Goal: Transaction & Acquisition: Purchase product/service

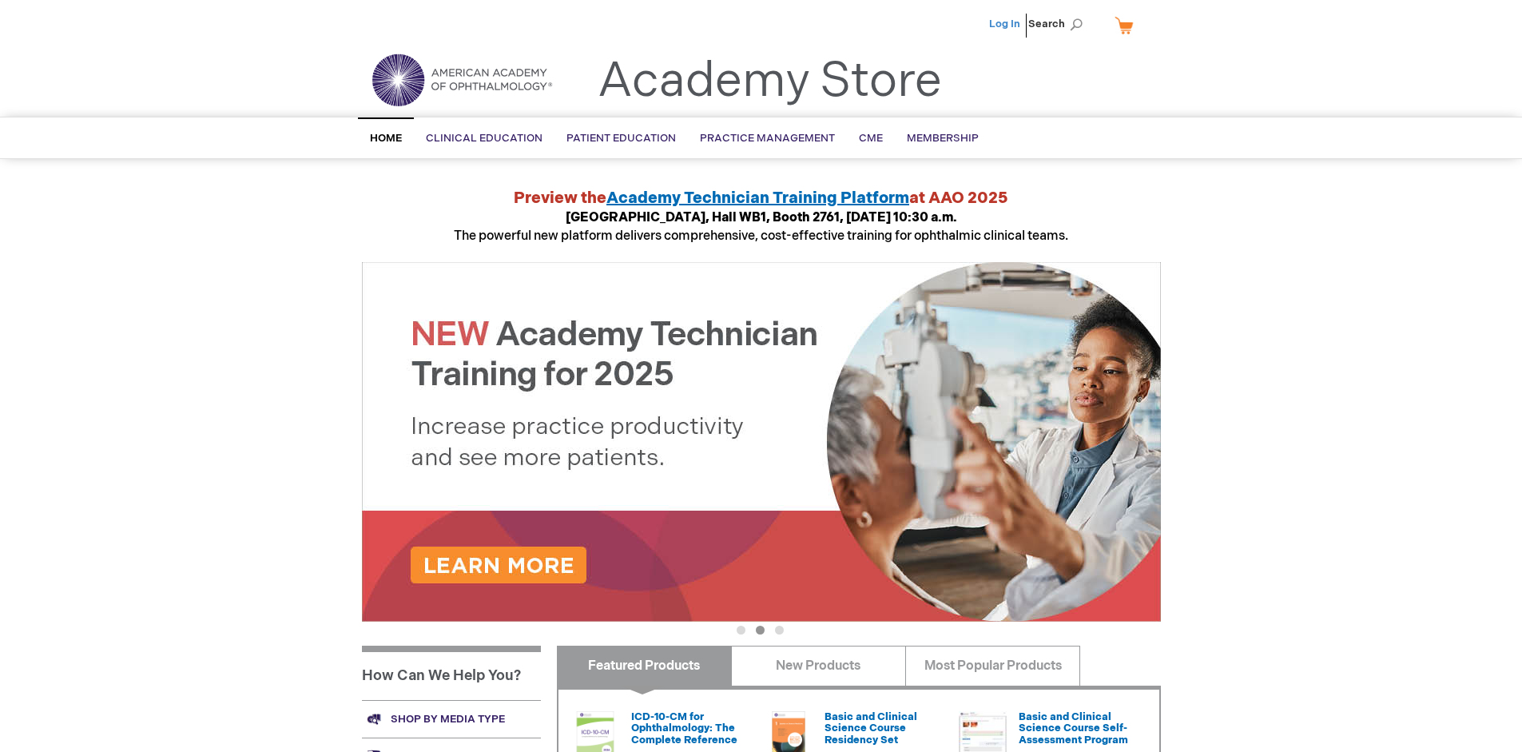
click at [1006, 24] on link "Log In" at bounding box center [1004, 24] width 31 height 13
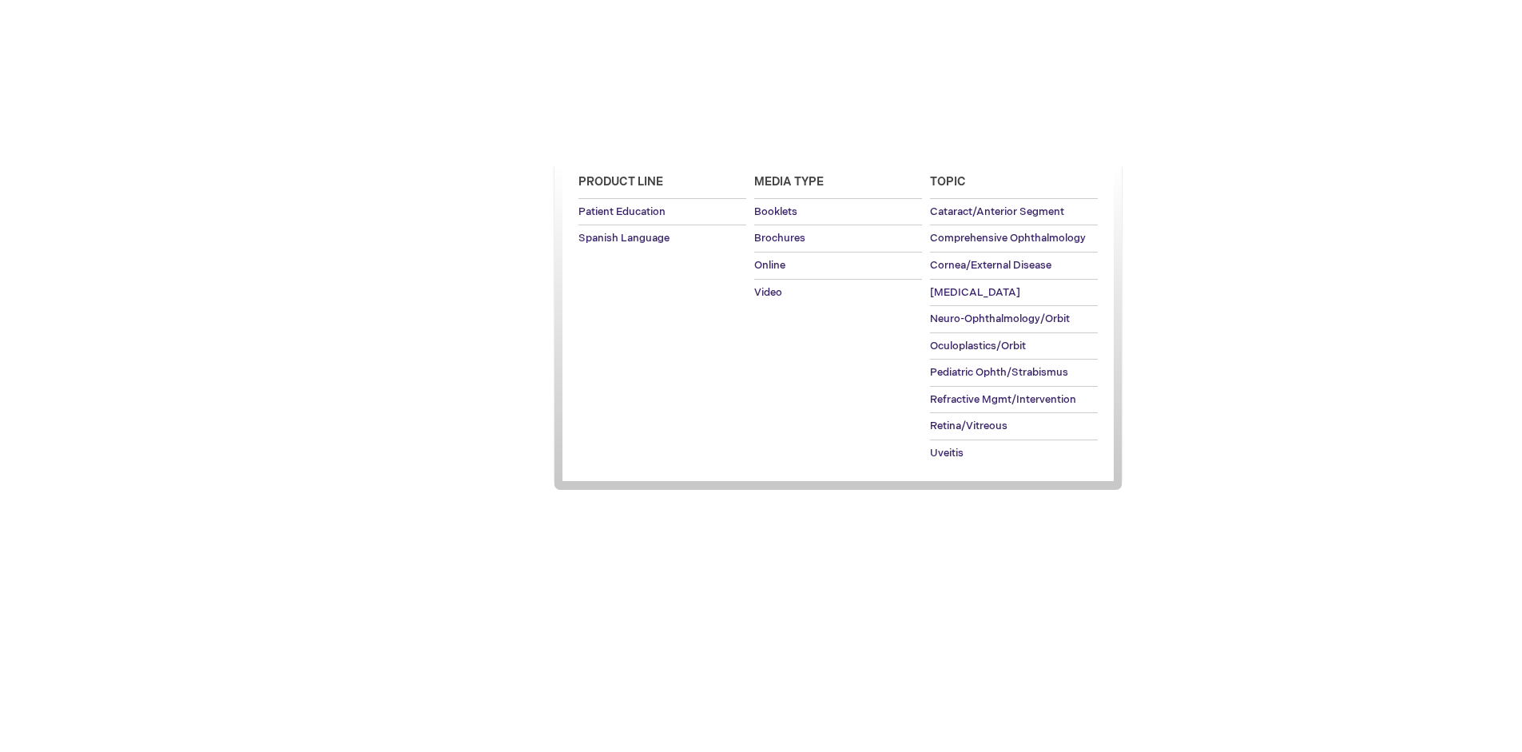
click at [617, 138] on span "Patient Education" at bounding box center [621, 138] width 109 height 13
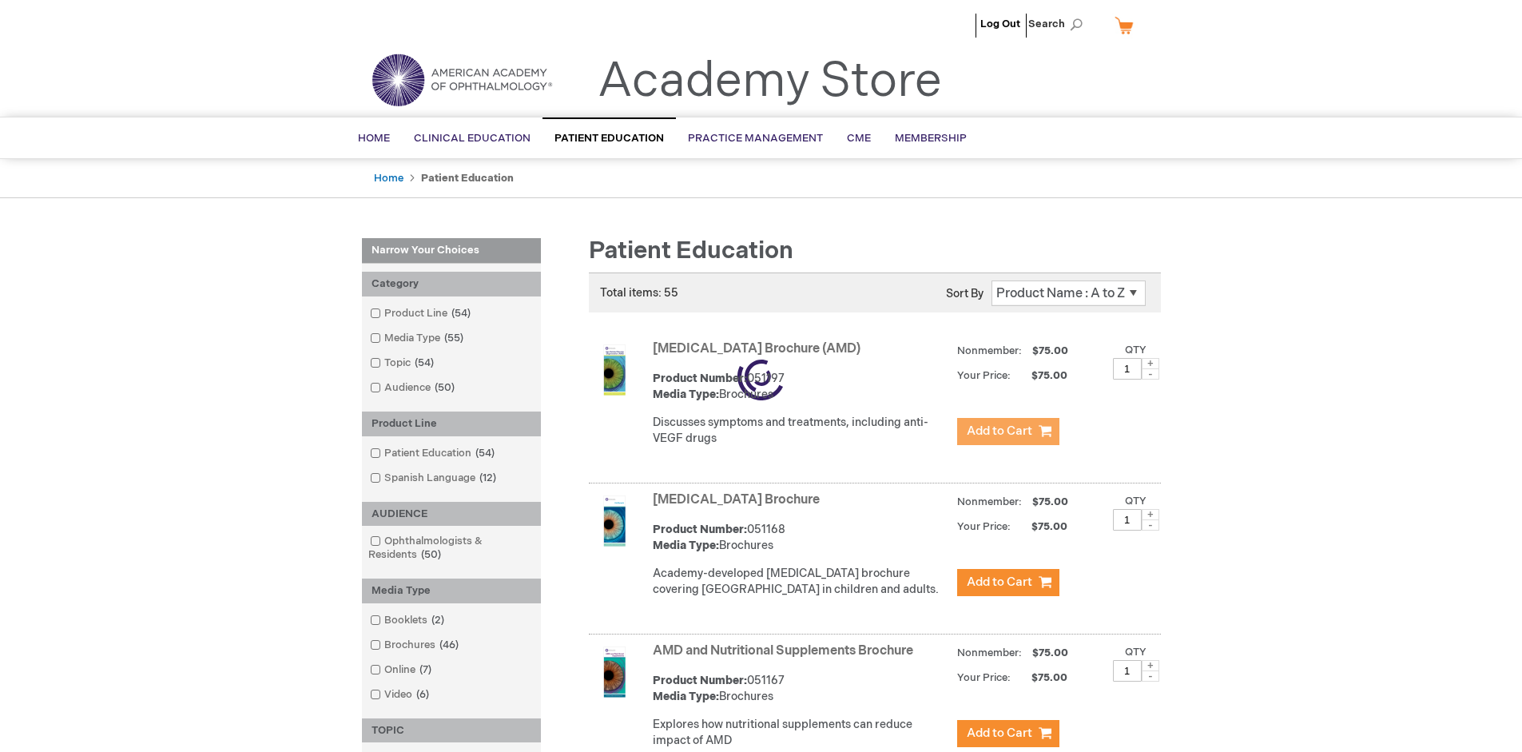
click at [1008, 431] on span "Add to Cart" at bounding box center [1000, 430] width 66 height 15
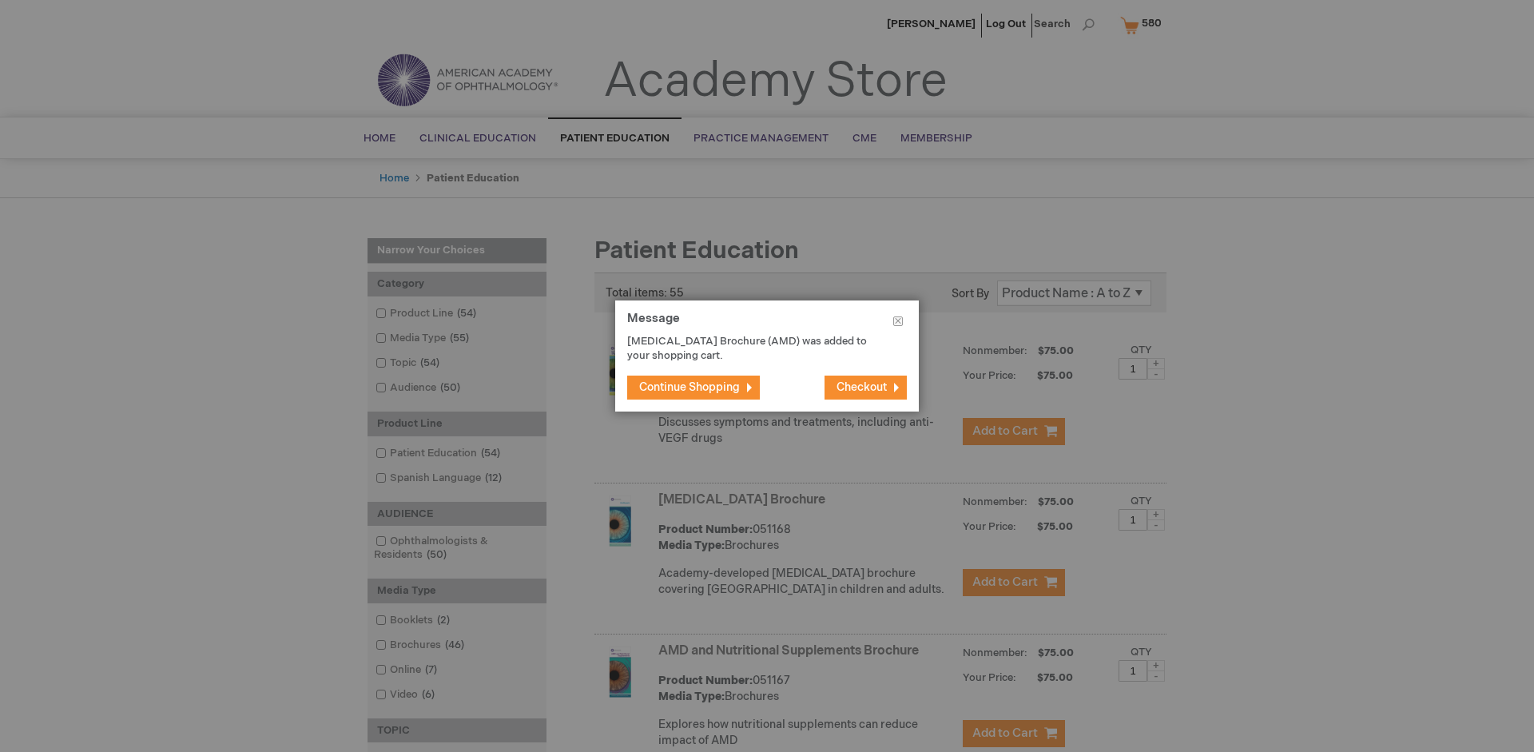
click at [690, 387] on span "Continue Shopping" at bounding box center [689, 387] width 101 height 14
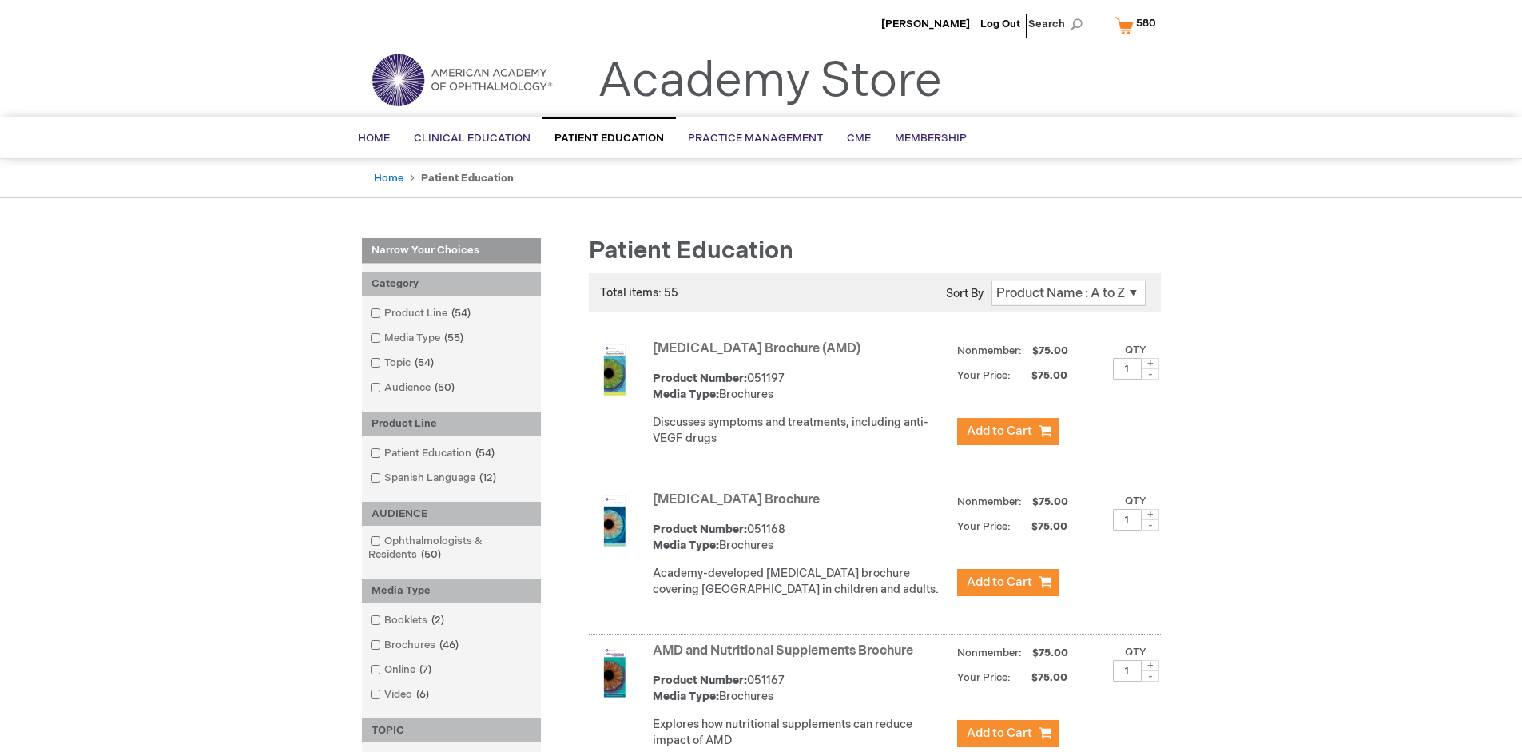
click at [786, 658] on link "AMD and Nutritional Supplements Brochure" at bounding box center [783, 650] width 260 height 15
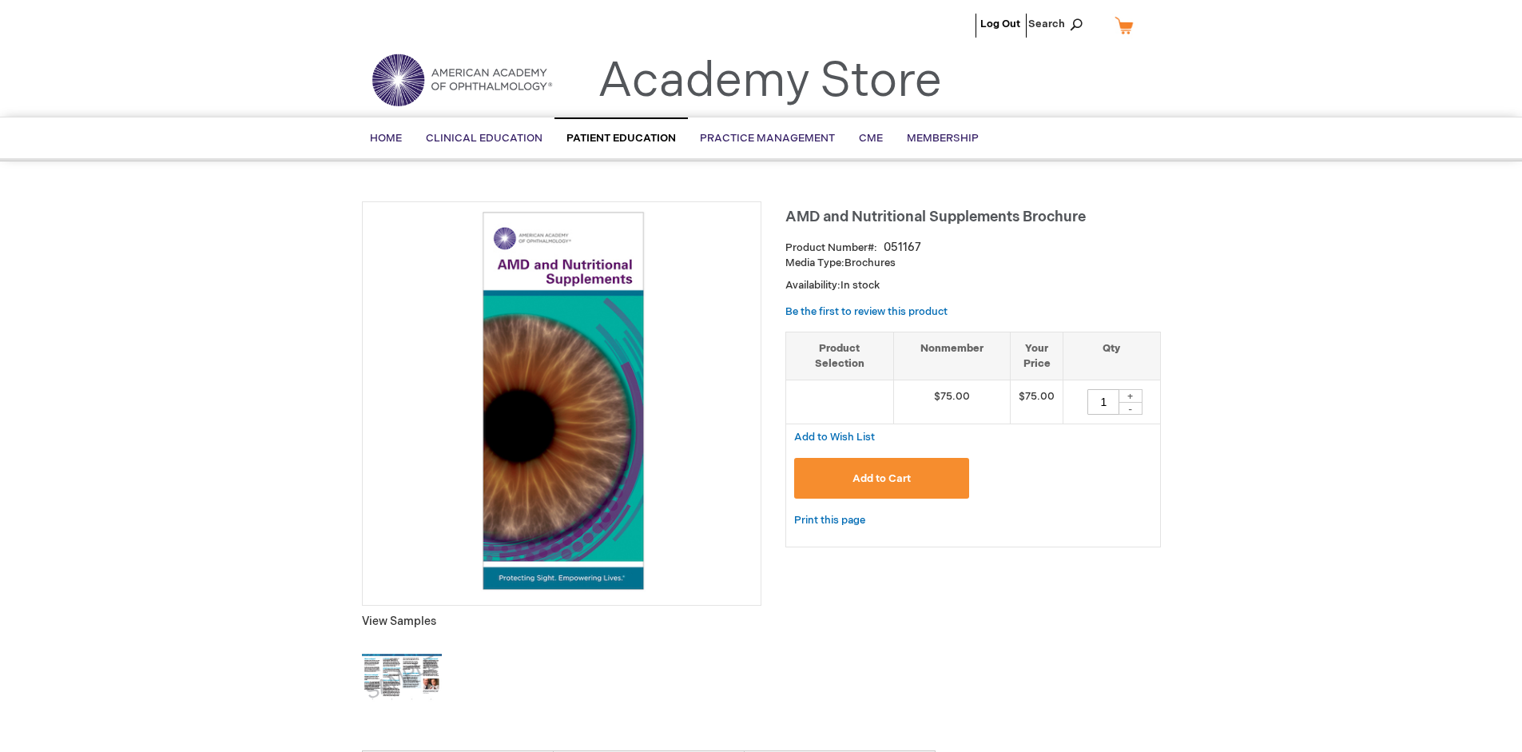
type input "1"
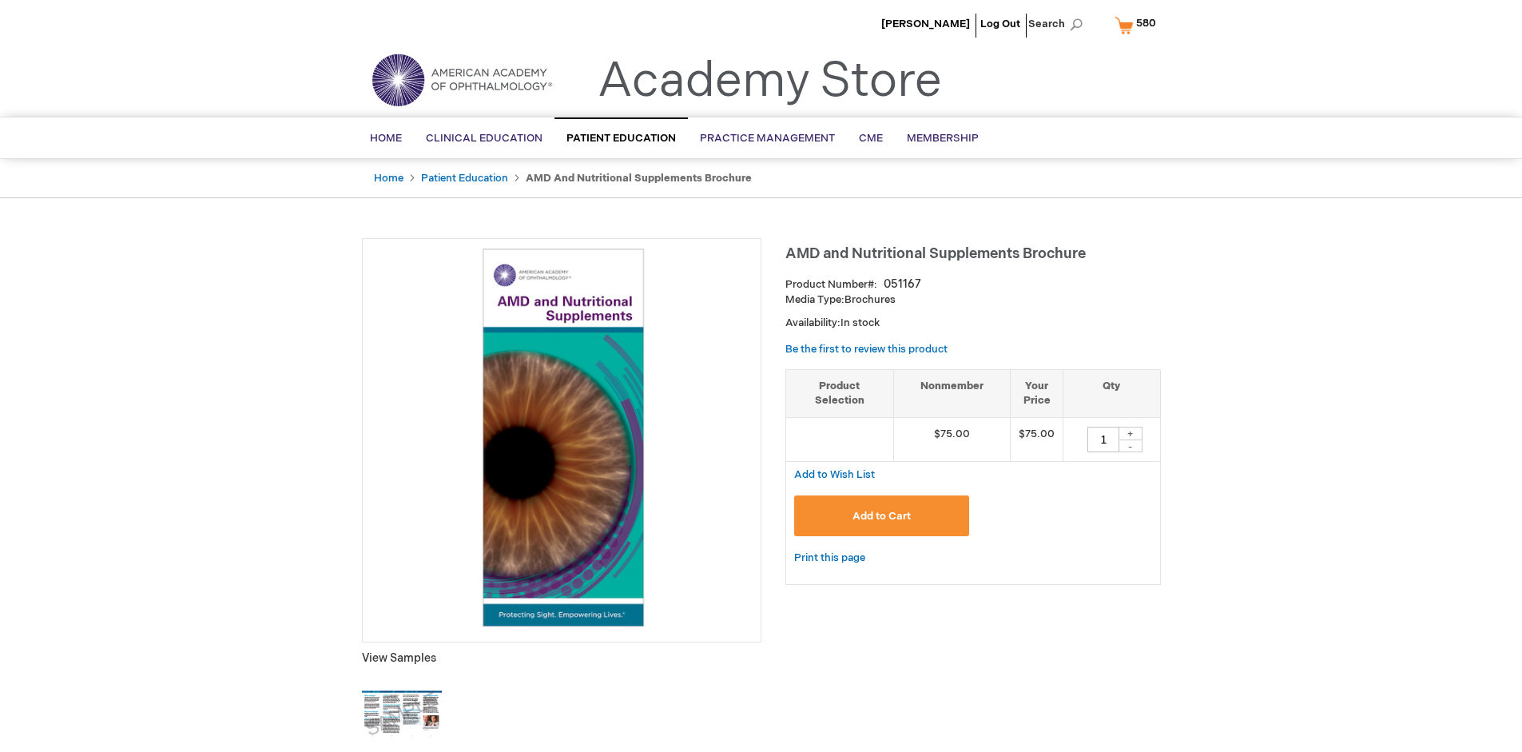
click at [881, 515] on span "Add to Cart" at bounding box center [882, 516] width 58 height 13
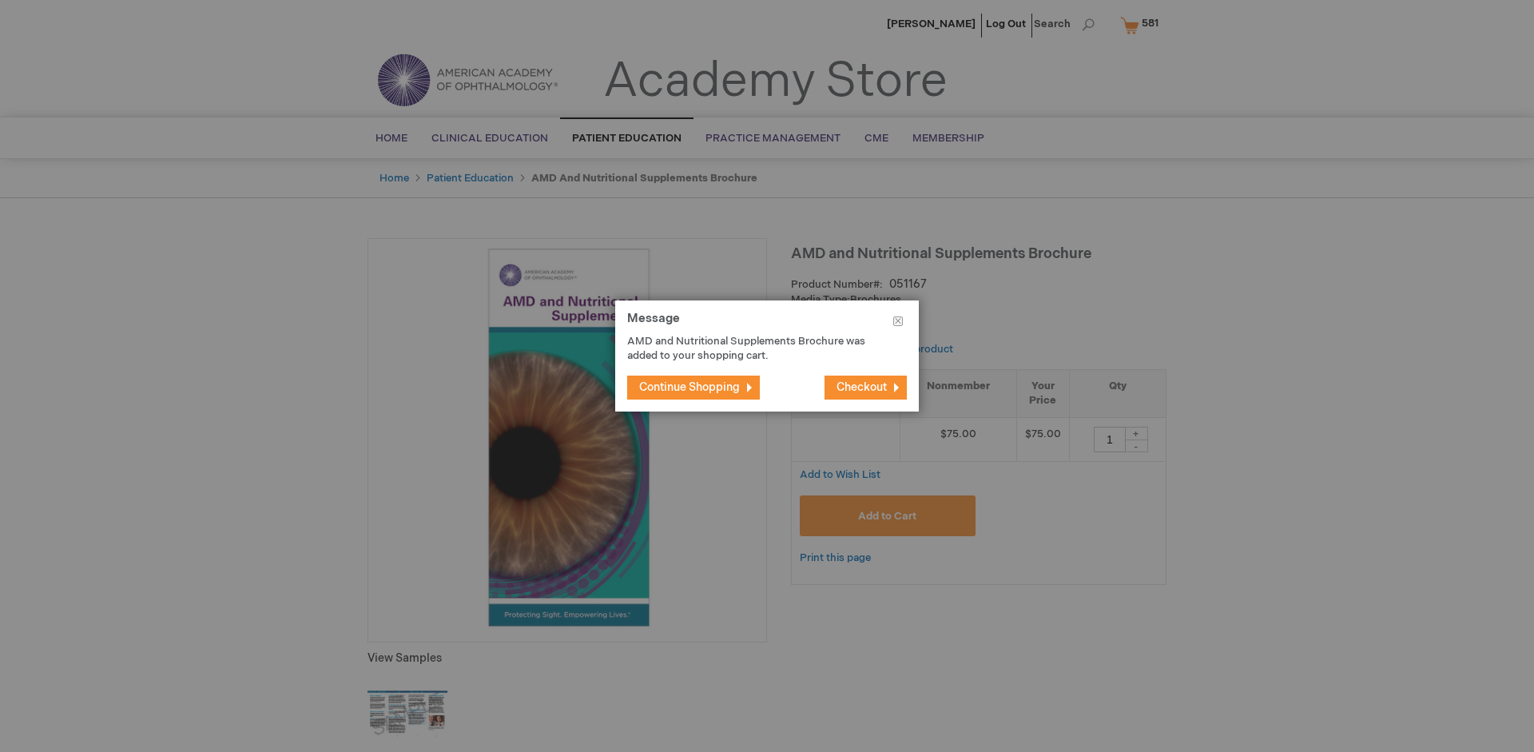
click at [690, 387] on span "Continue Shopping" at bounding box center [689, 387] width 101 height 14
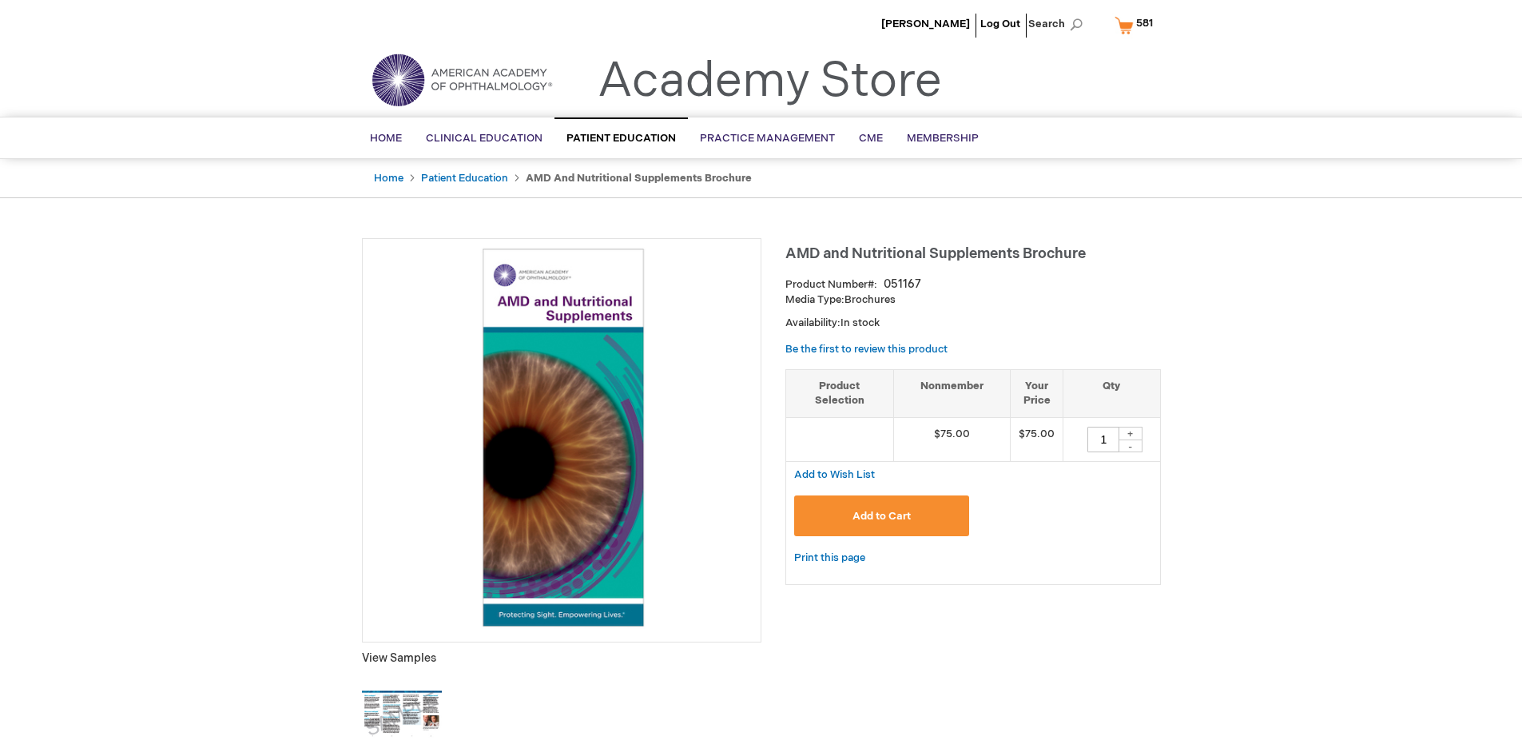
click at [1137, 25] on span "581" at bounding box center [1144, 23] width 17 height 13
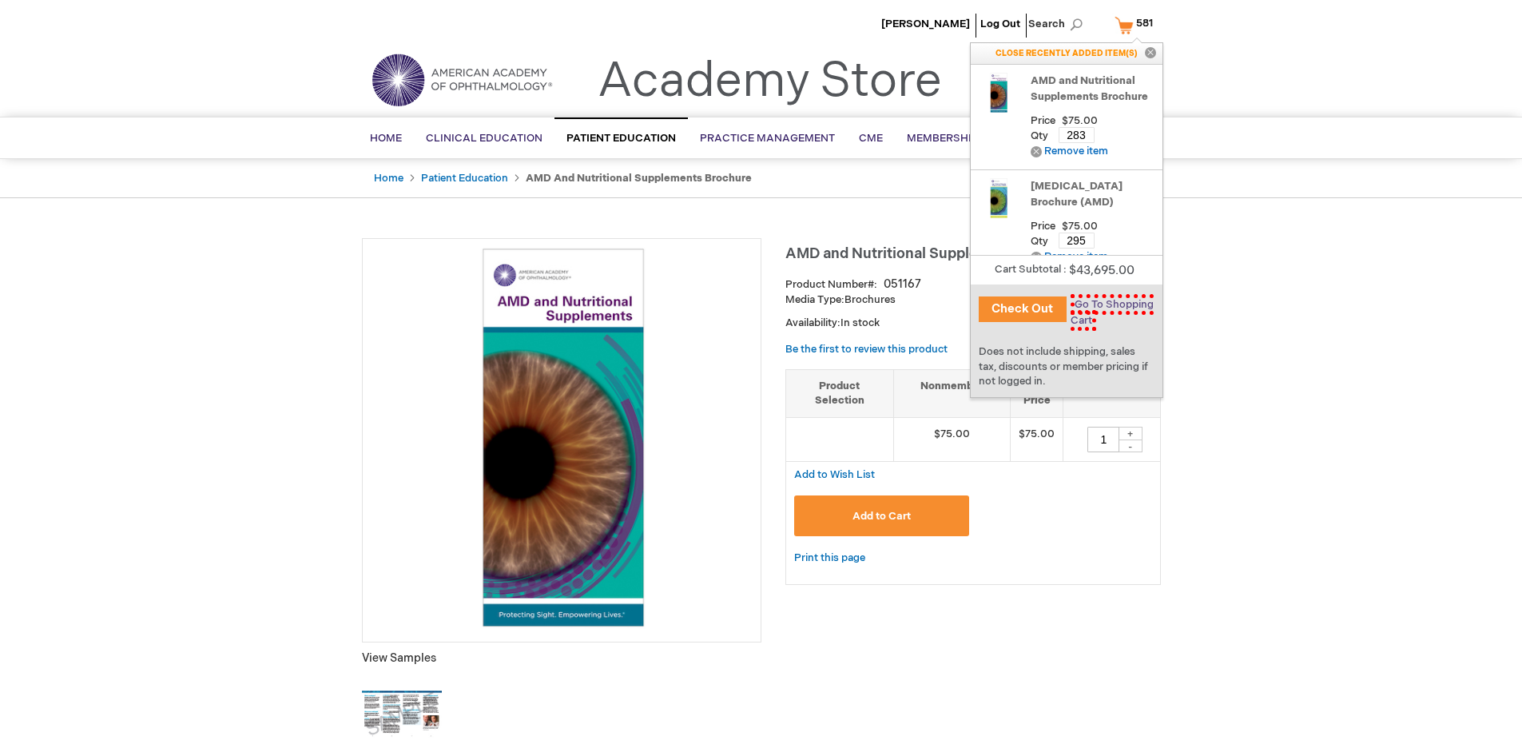
click at [1109, 304] on span "Go To Shopping Cart" at bounding box center [1112, 312] width 83 height 37
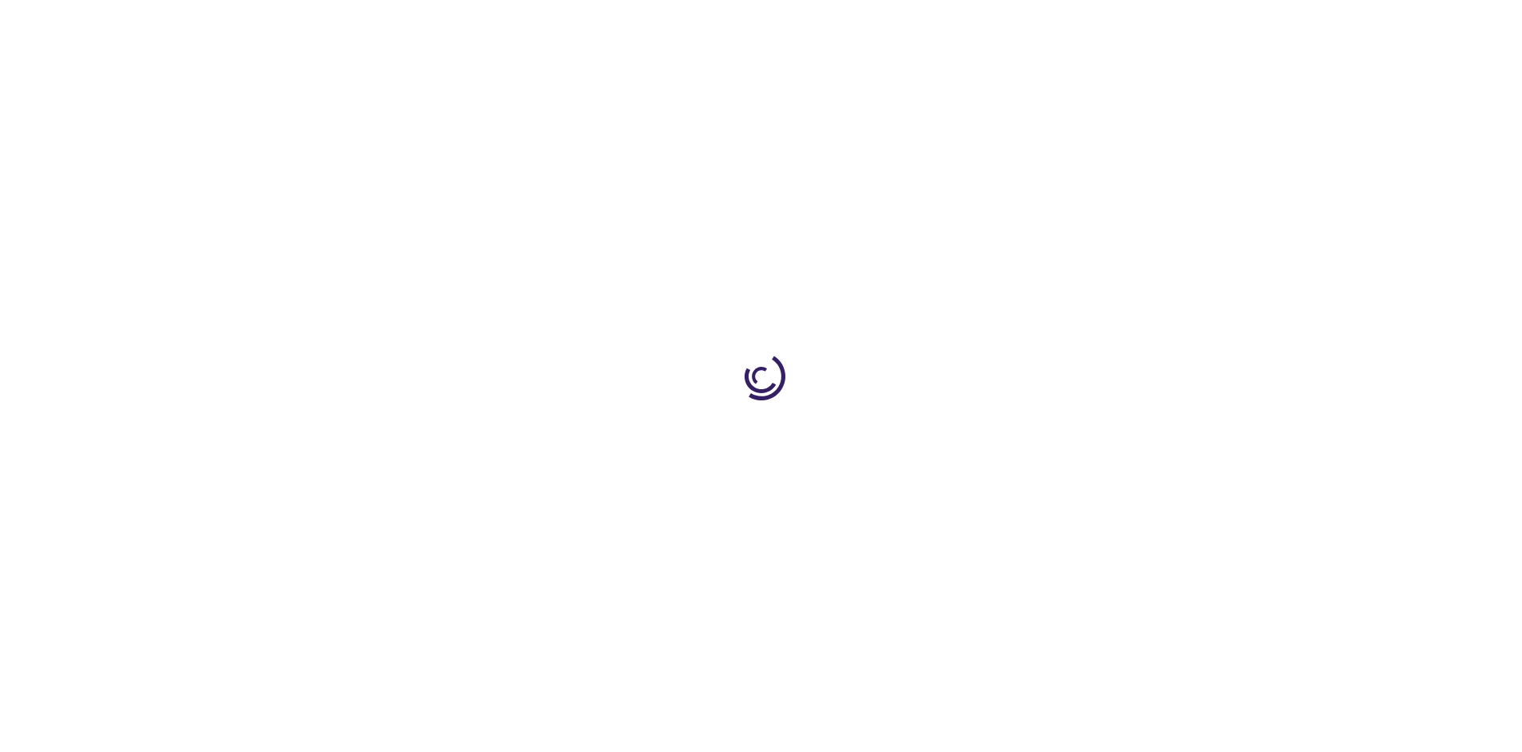
select select "US"
select select "41"
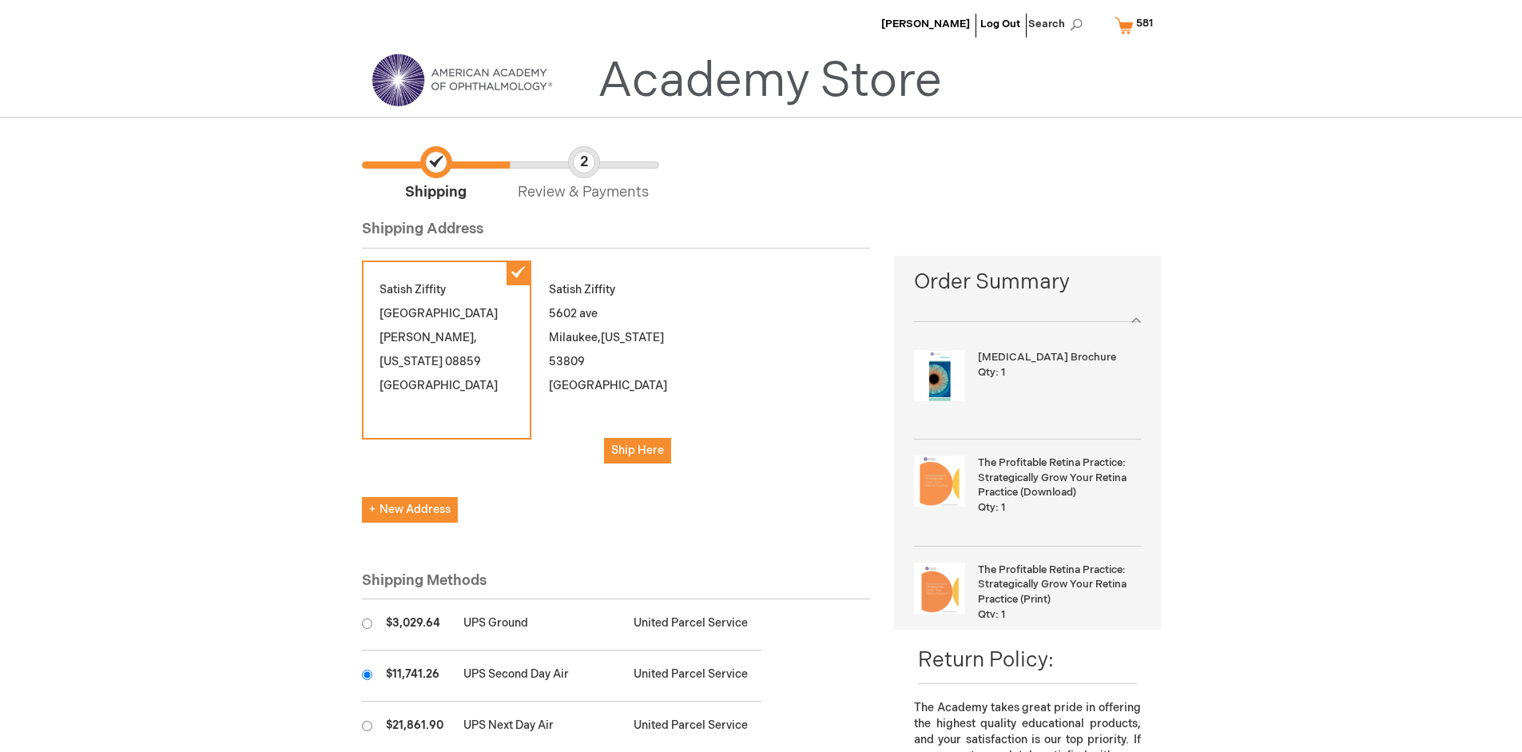
click at [367, 674] on input "radio" at bounding box center [367, 675] width 10 height 10
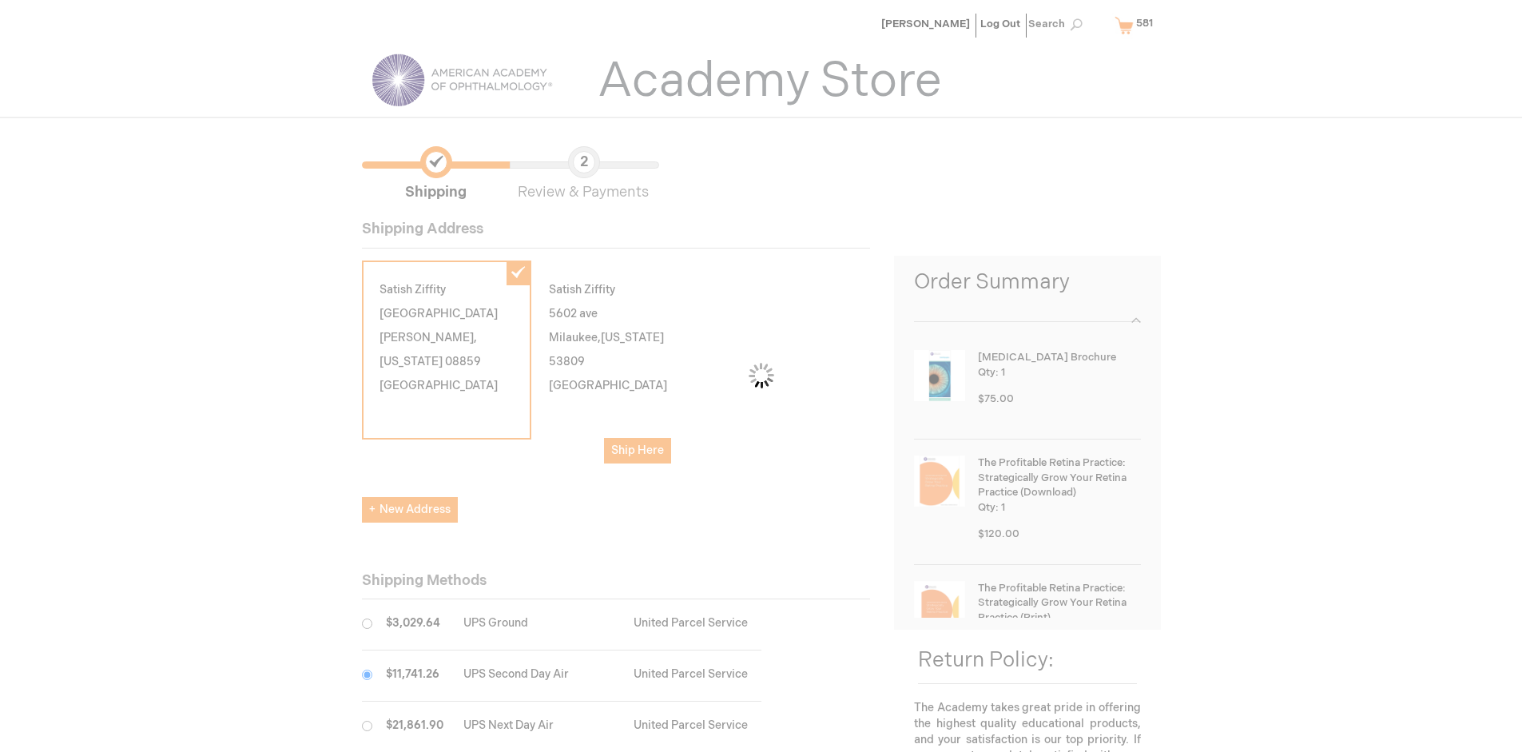
scroll to position [80, 0]
